Goal: Task Accomplishment & Management: Manage account settings

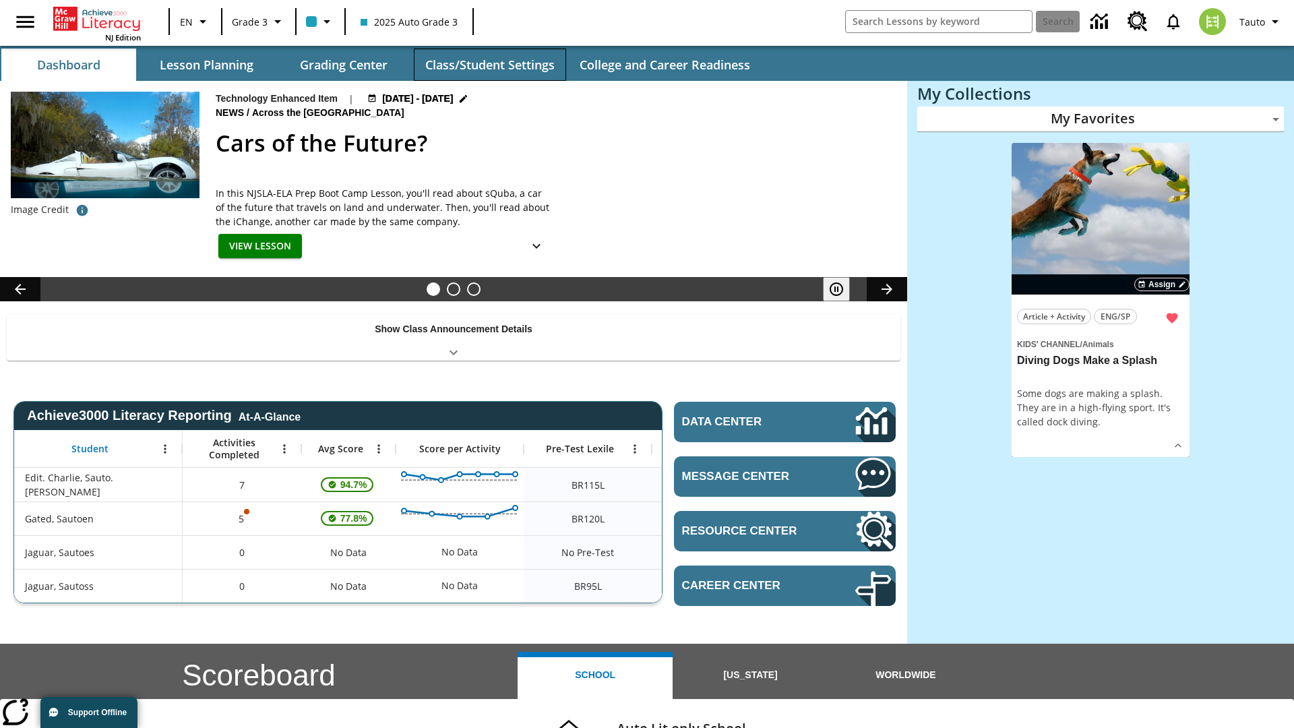
click at [489, 65] on button "Class/Student Settings" at bounding box center [490, 65] width 152 height 32
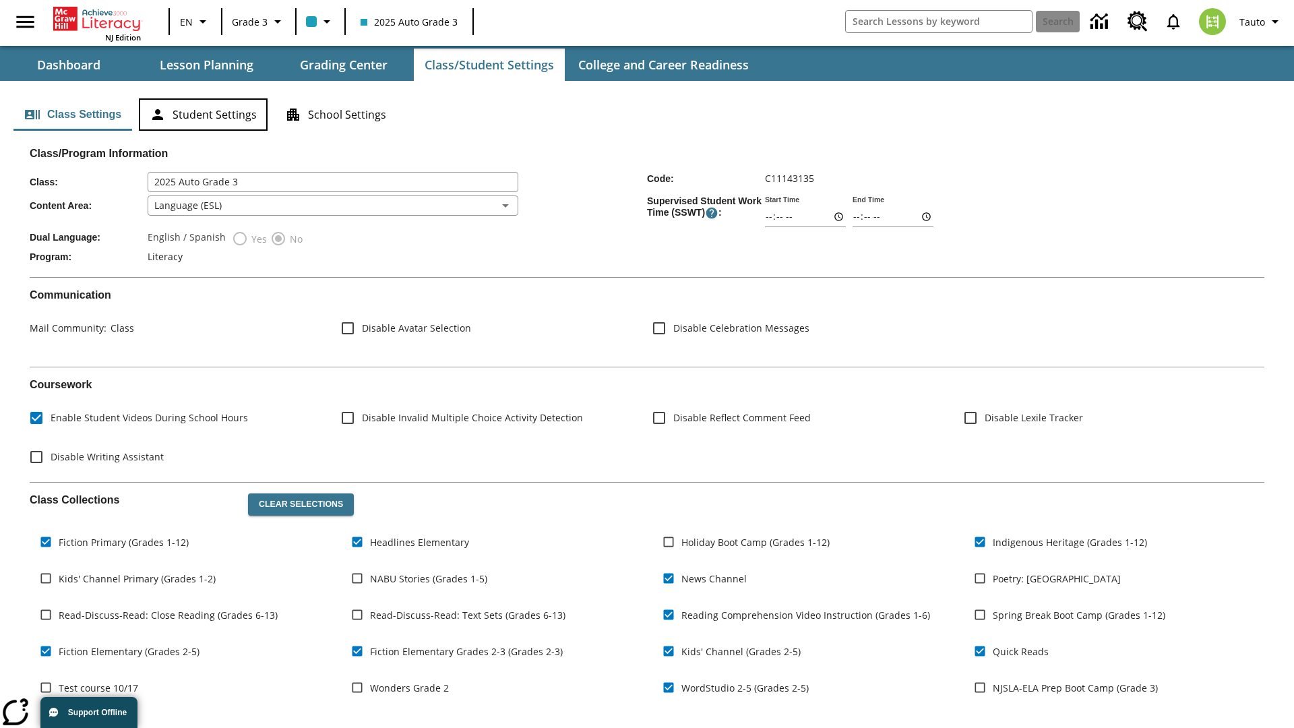
click at [203, 115] on button "Student Settings" at bounding box center [203, 114] width 129 height 32
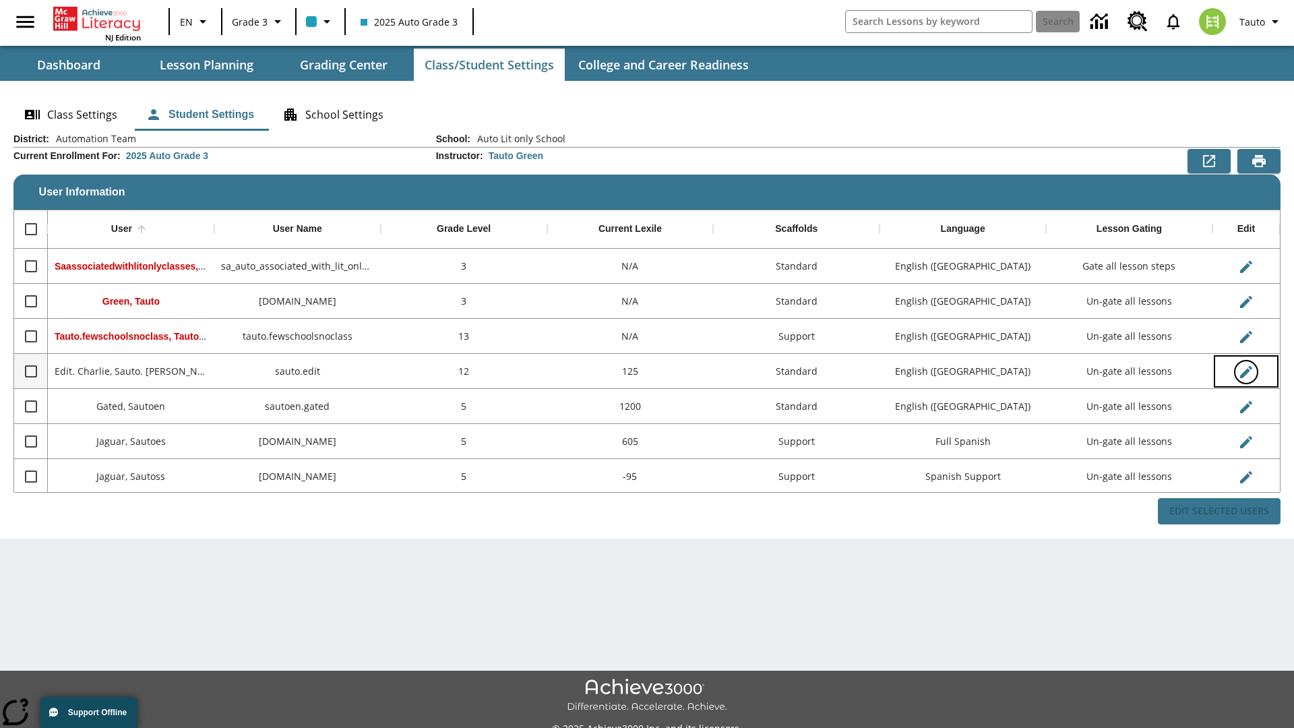
click at [1245, 371] on icon "Edit User" at bounding box center [1246, 372] width 12 height 12
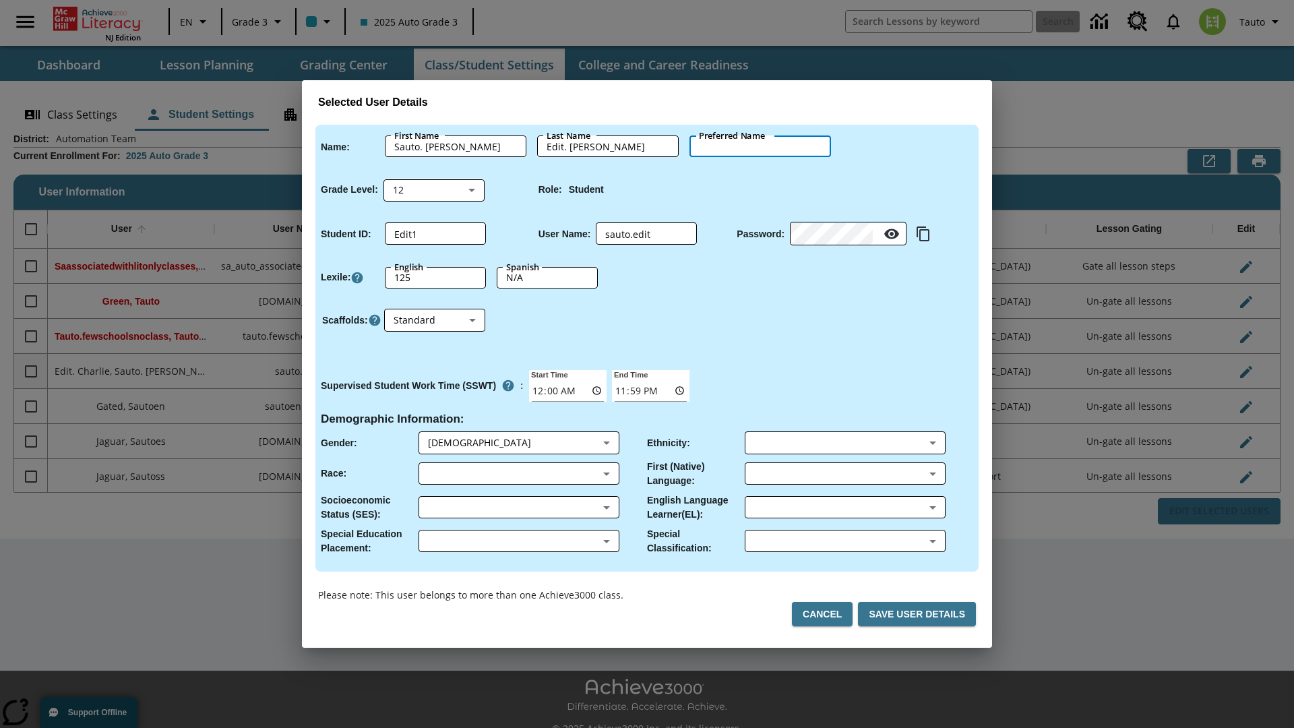
type input "[PERSON_NAME]"
click at [827, 614] on button "Cancel" at bounding box center [822, 614] width 61 height 25
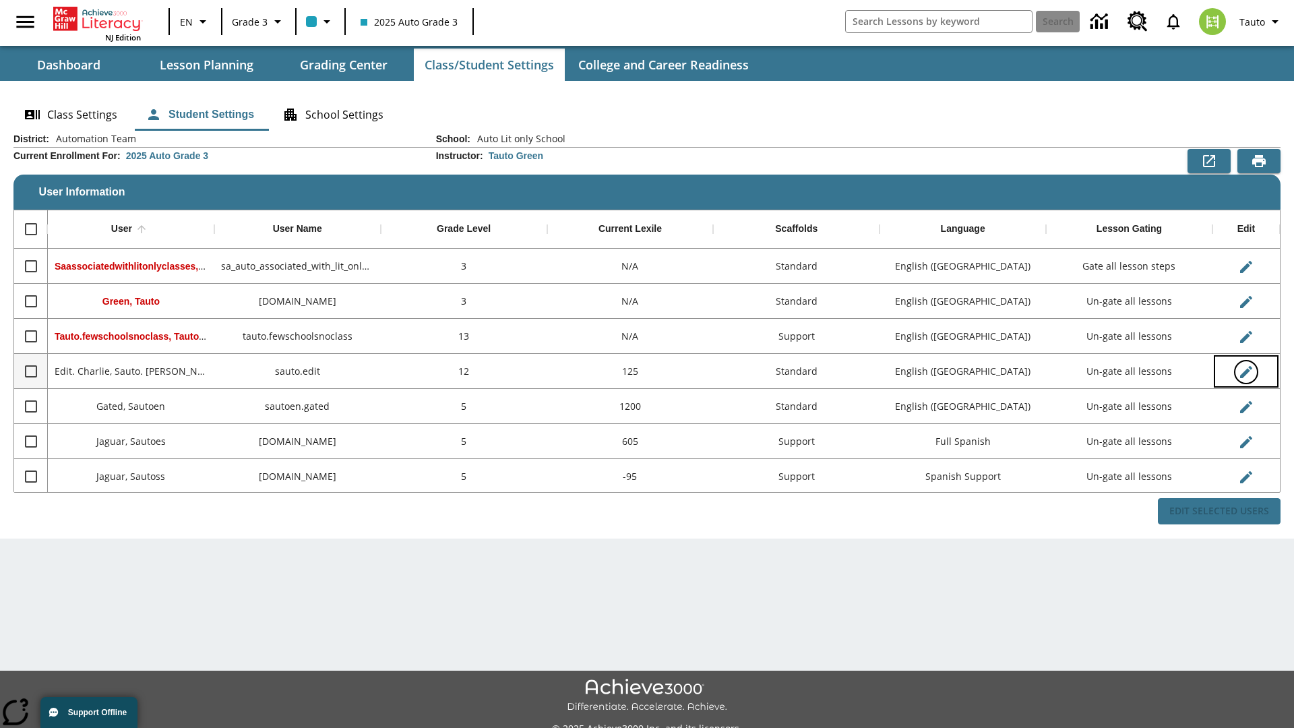
click at [1245, 371] on icon "Edit User" at bounding box center [1246, 372] width 12 height 12
